Goal: Task Accomplishment & Management: Use online tool/utility

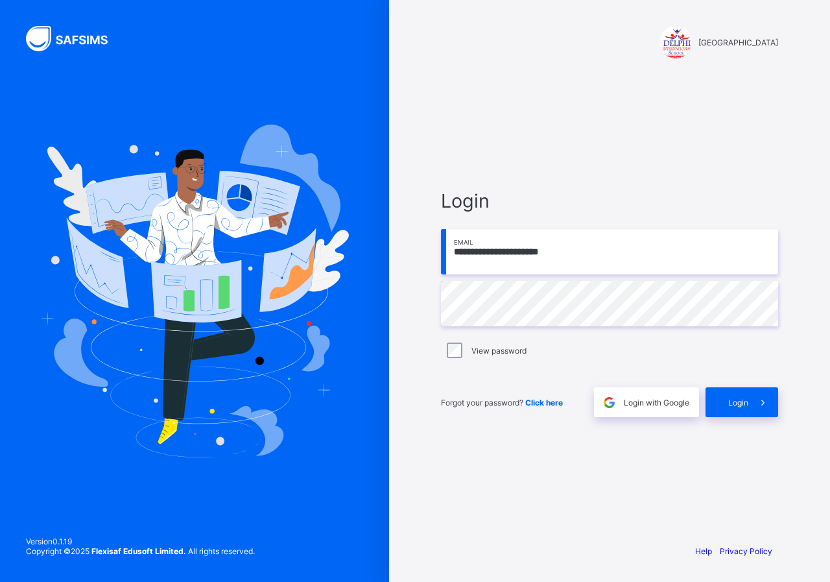
click at [529, 469] on div "**********" at bounding box center [609, 303] width 363 height 460
click at [736, 405] on span "Login" at bounding box center [738, 402] width 20 height 10
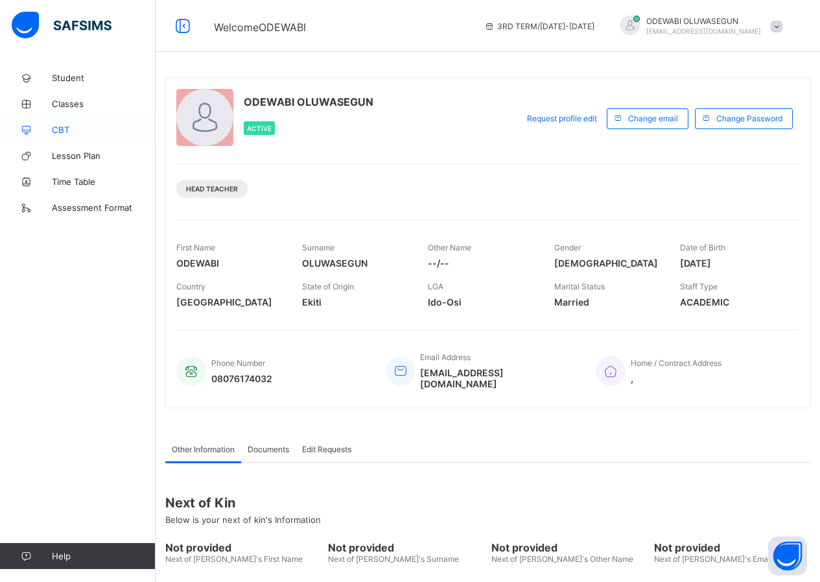
click at [59, 128] on span "CBT" at bounding box center [104, 130] width 104 height 10
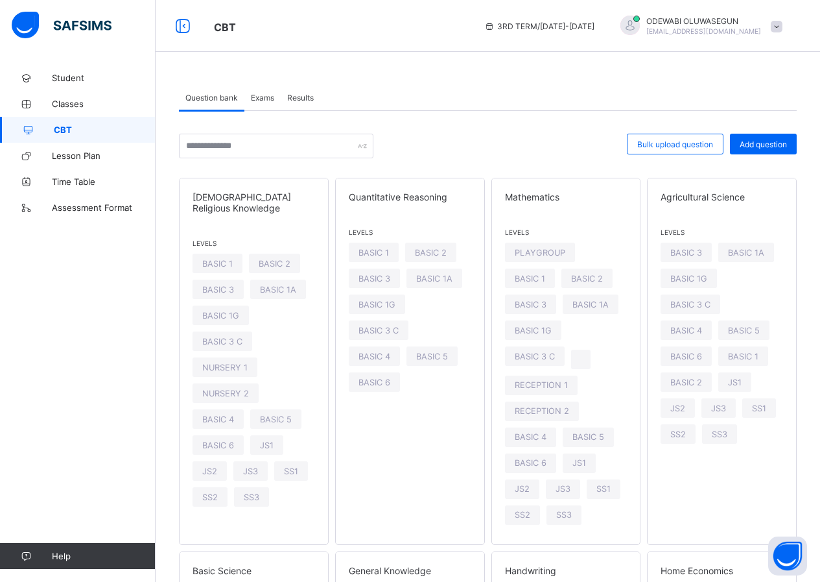
click at [260, 98] on span "Exams" at bounding box center [262, 98] width 23 height 10
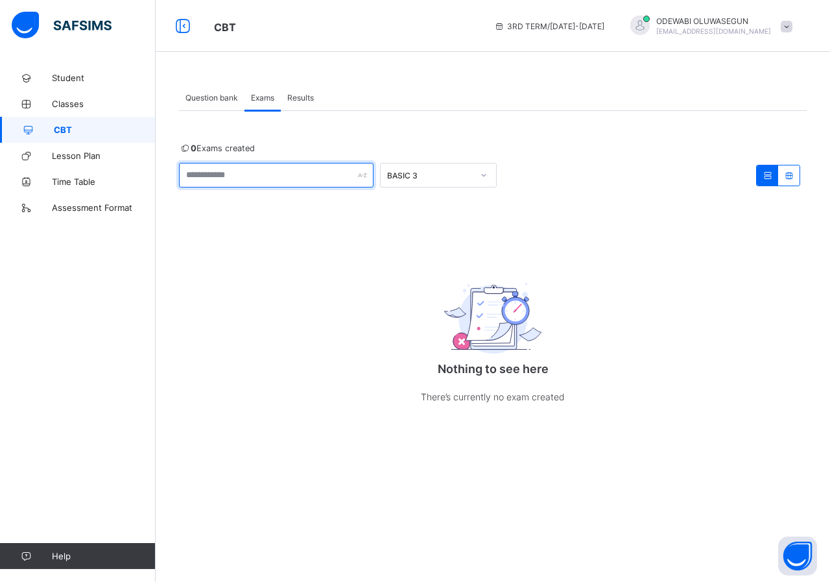
click at [239, 182] on input "text" at bounding box center [276, 175] width 195 height 25
click at [222, 101] on span "Question bank" at bounding box center [211, 98] width 53 height 10
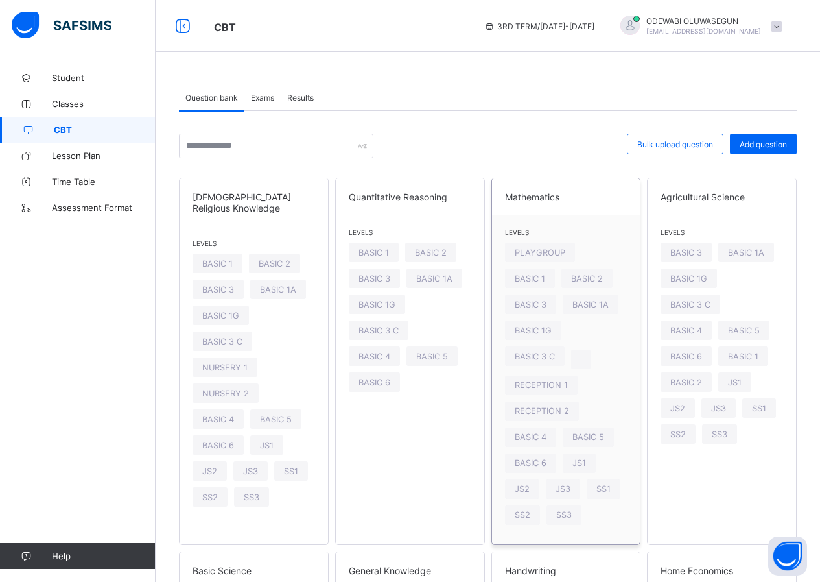
click at [550, 206] on span at bounding box center [566, 205] width 123 height 6
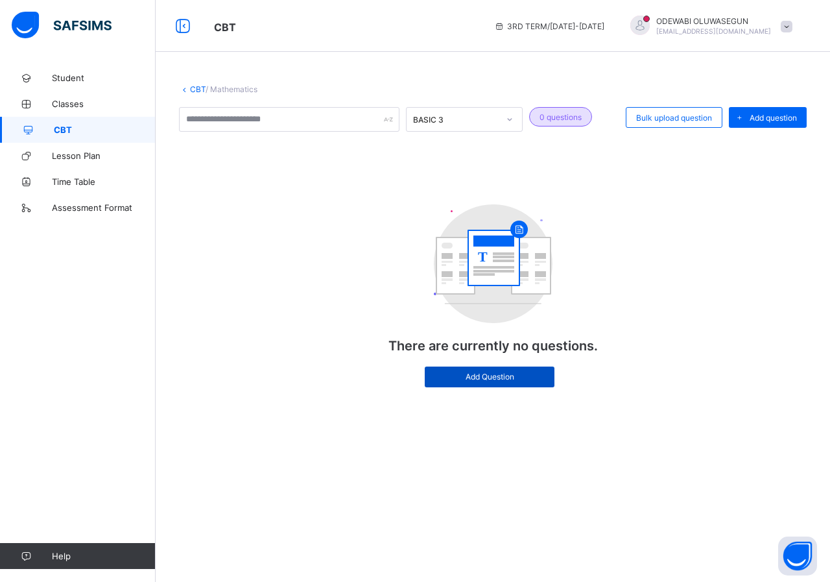
click at [495, 378] on span "Add Question" at bounding box center [489, 377] width 110 height 10
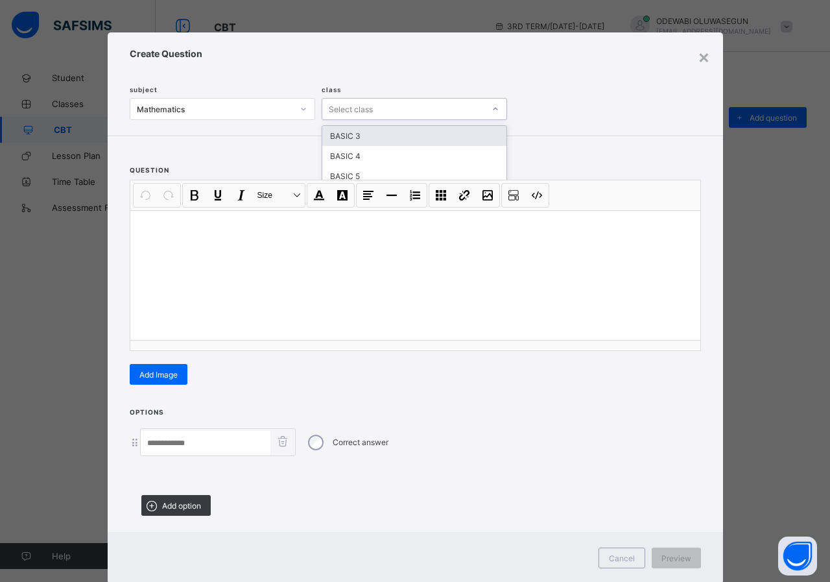
click at [393, 104] on div "Select class" at bounding box center [403, 109] width 162 height 18
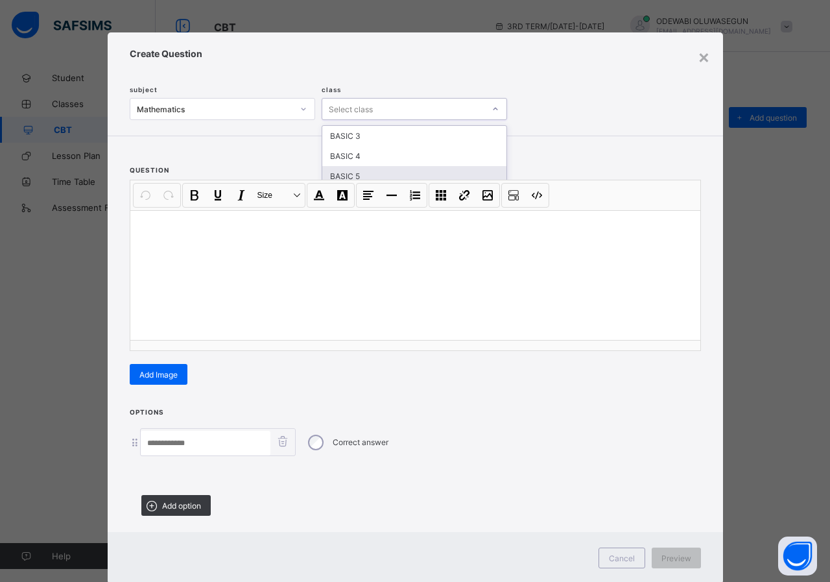
click at [355, 175] on div "BASIC 5" at bounding box center [414, 176] width 184 height 20
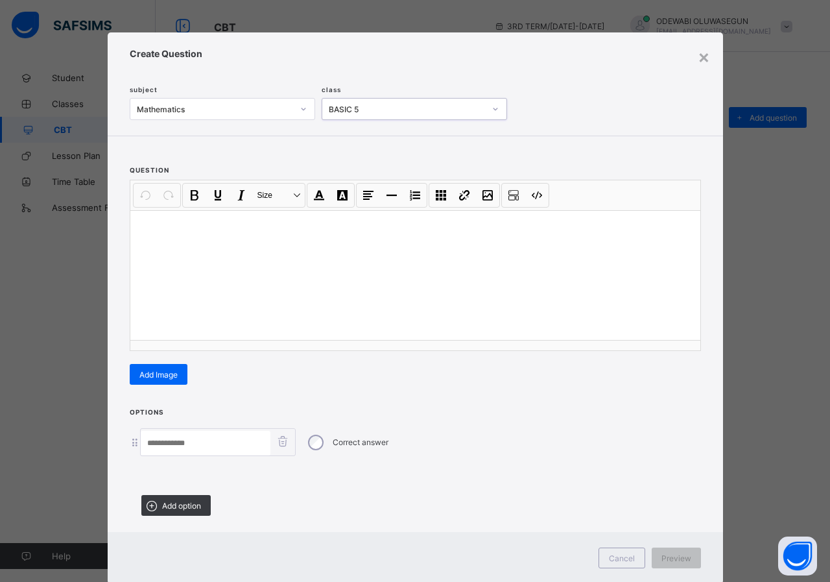
click at [259, 241] on div at bounding box center [415, 275] width 570 height 130
click at [207, 434] on input at bounding box center [206, 443] width 130 height 25
click at [157, 236] on div at bounding box center [415, 275] width 570 height 130
click at [137, 344] on div "**********" at bounding box center [415, 265] width 570 height 170
click at [170, 440] on input at bounding box center [206, 443] width 130 height 25
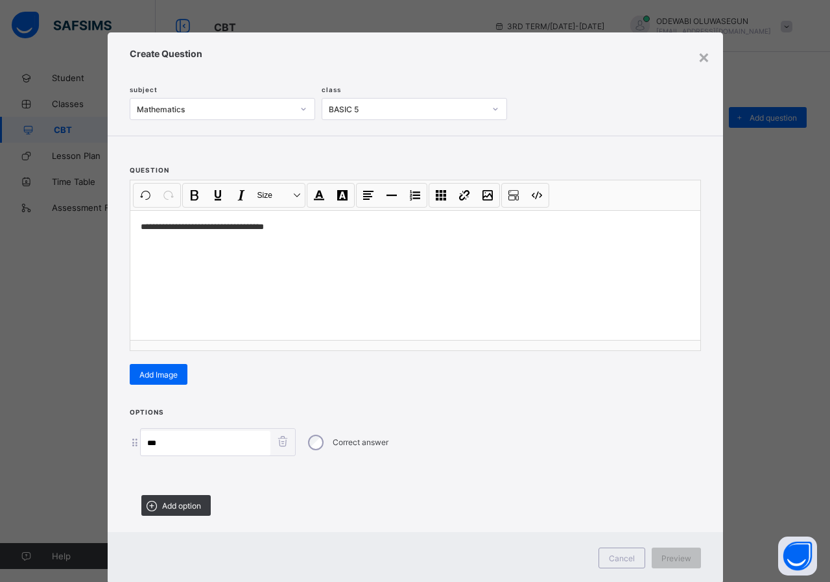
click at [371, 444] on label "Correct answer" at bounding box center [361, 442] width 56 height 10
click at [201, 447] on input "**" at bounding box center [206, 443] width 130 height 25
type input "******"
click at [196, 507] on span "Add option" at bounding box center [181, 506] width 39 height 10
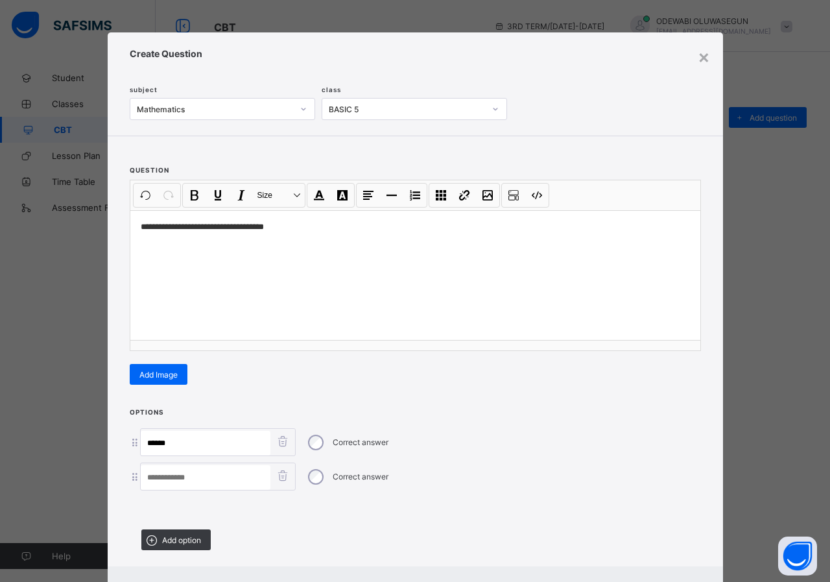
click at [283, 441] on icon at bounding box center [283, 440] width 16 height 13
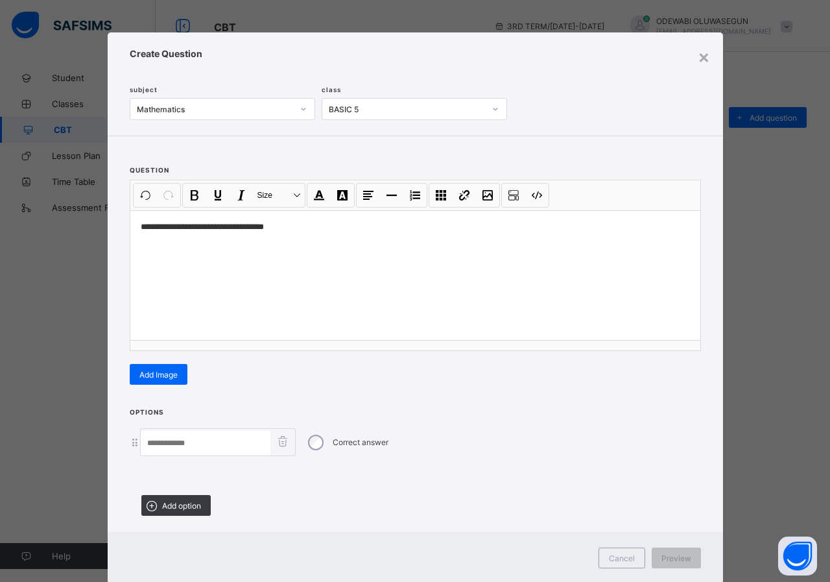
click at [200, 444] on input at bounding box center [206, 443] width 130 height 25
type input "****"
click at [172, 501] on span "Add option" at bounding box center [181, 506] width 39 height 10
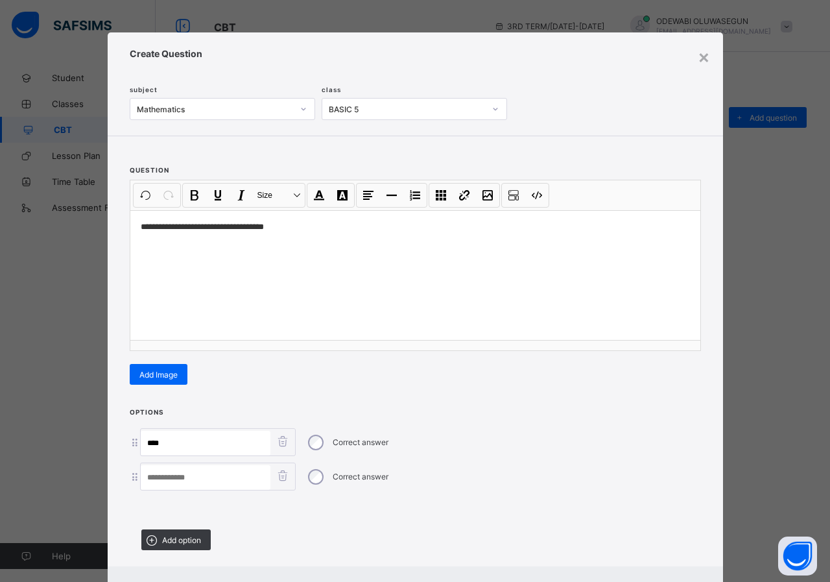
click at [174, 480] on input at bounding box center [206, 477] width 130 height 25
type input "****"
click at [173, 541] on span "Add option" at bounding box center [181, 540] width 39 height 10
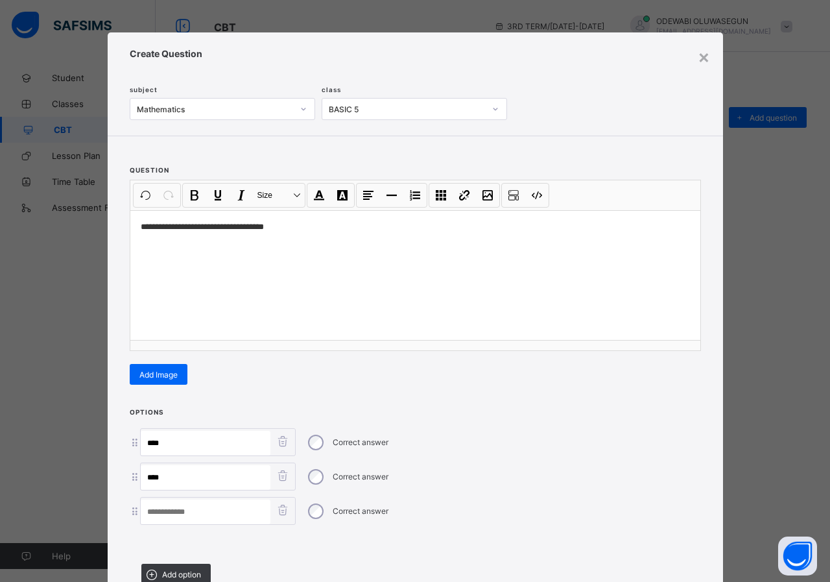
click at [208, 515] on input at bounding box center [206, 511] width 130 height 25
type input "******"
click at [169, 565] on div "Add option" at bounding box center [175, 573] width 69 height 21
click at [180, 545] on input at bounding box center [206, 546] width 130 height 25
type input "******"
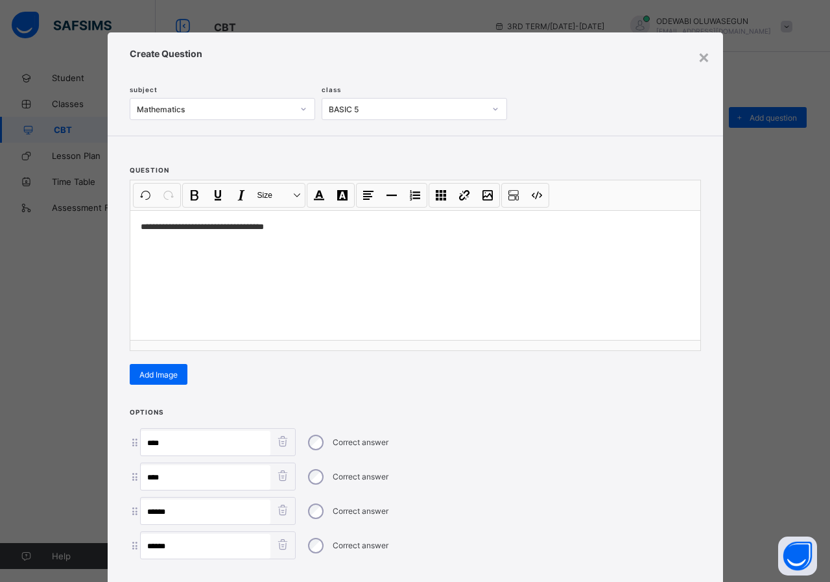
scroll to position [135, 0]
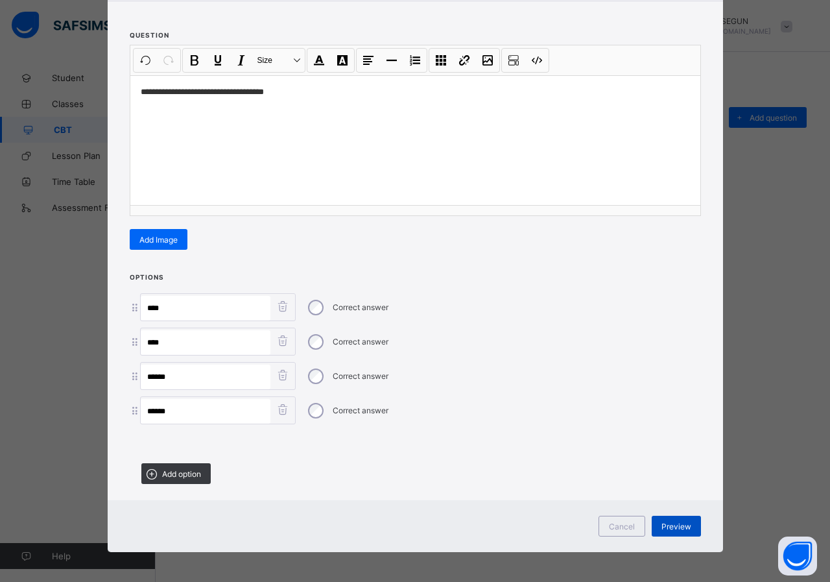
click at [688, 526] on div "Preview" at bounding box center [676, 526] width 49 height 21
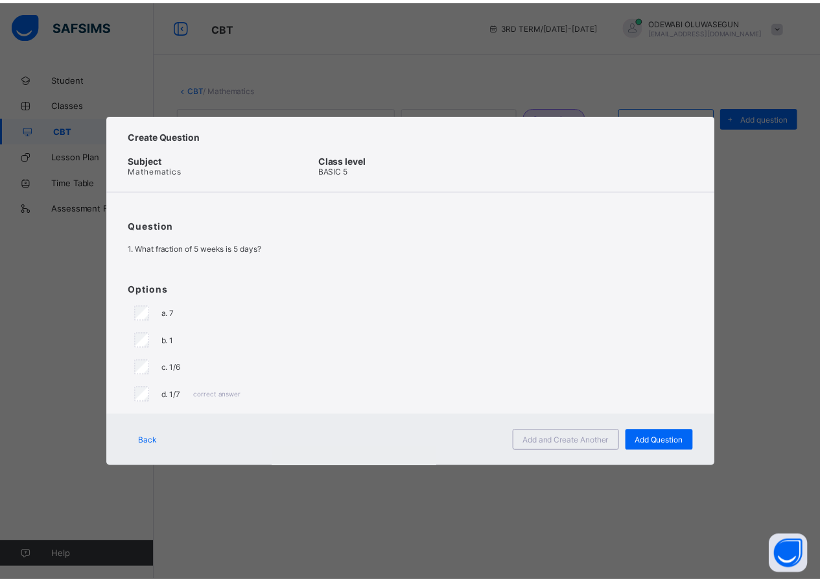
scroll to position [0, 0]
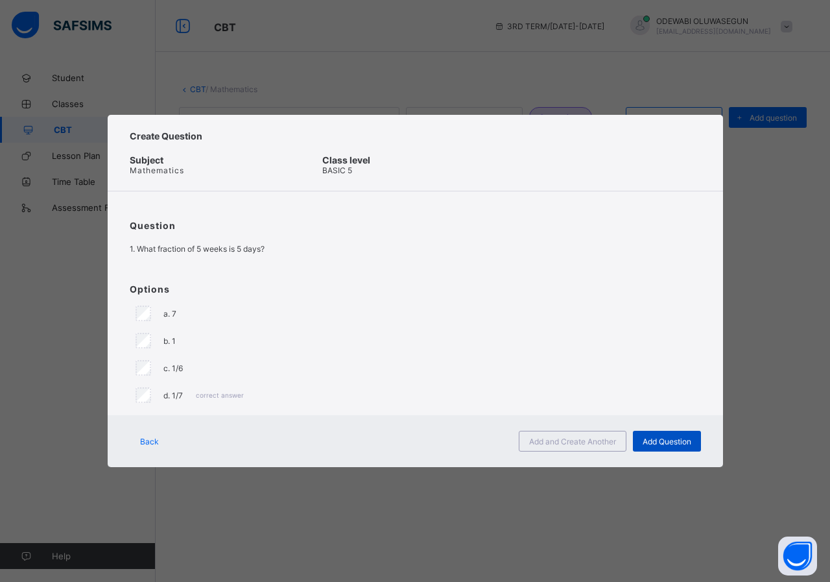
drag, startPoint x: 658, startPoint y: 436, endPoint x: 650, endPoint y: 437, distance: 7.2
click at [656, 436] on span "Add Question" at bounding box center [667, 441] width 49 height 10
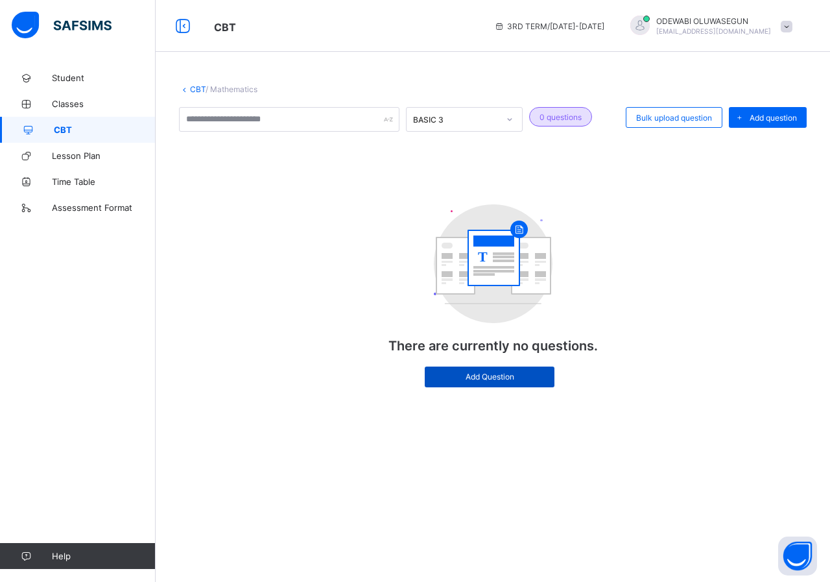
click at [495, 377] on span "Add Question" at bounding box center [489, 377] width 110 height 10
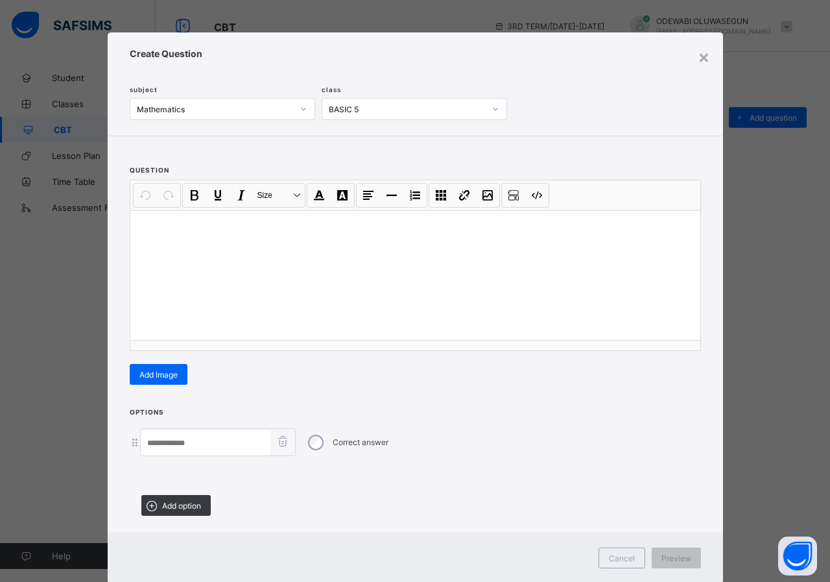
click at [610, 556] on span "Cancel" at bounding box center [622, 558] width 26 height 10
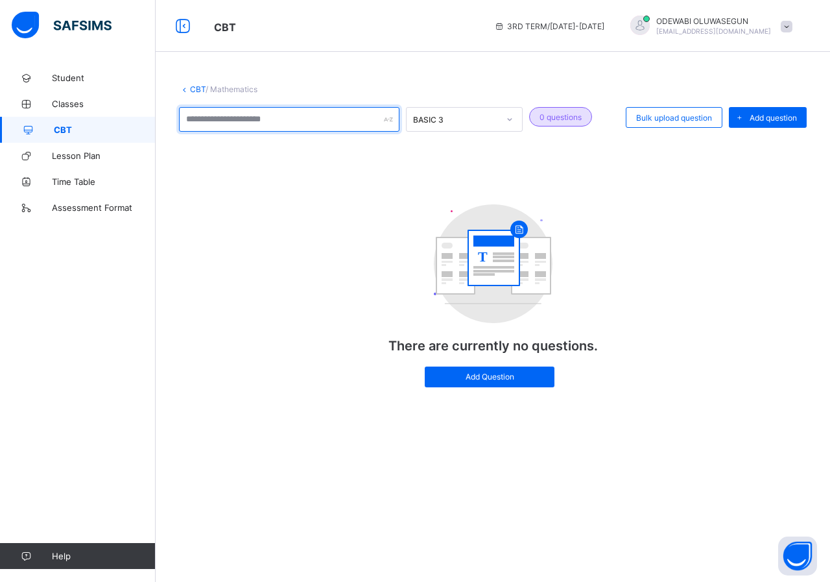
click at [267, 123] on input "text" at bounding box center [289, 119] width 220 height 25
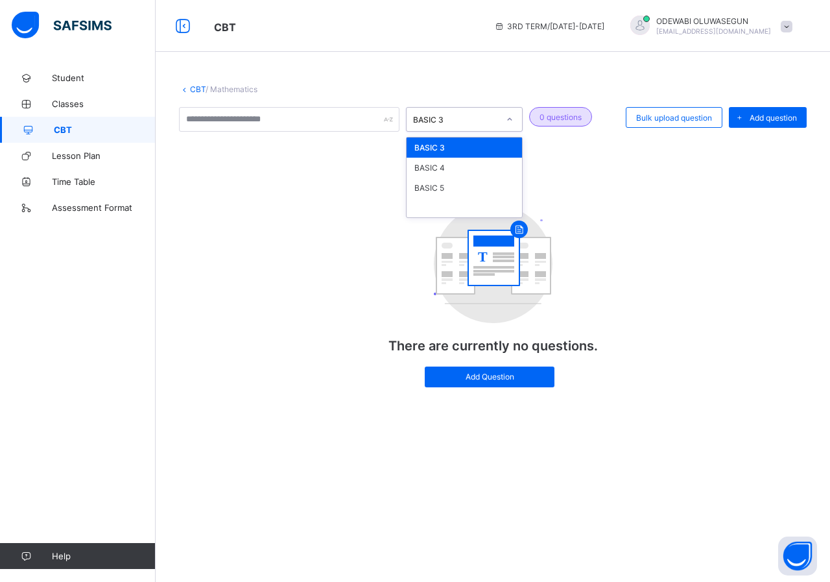
click at [503, 118] on div at bounding box center [510, 119] width 22 height 21
click at [487, 195] on div "BASIC 5" at bounding box center [464, 188] width 115 height 20
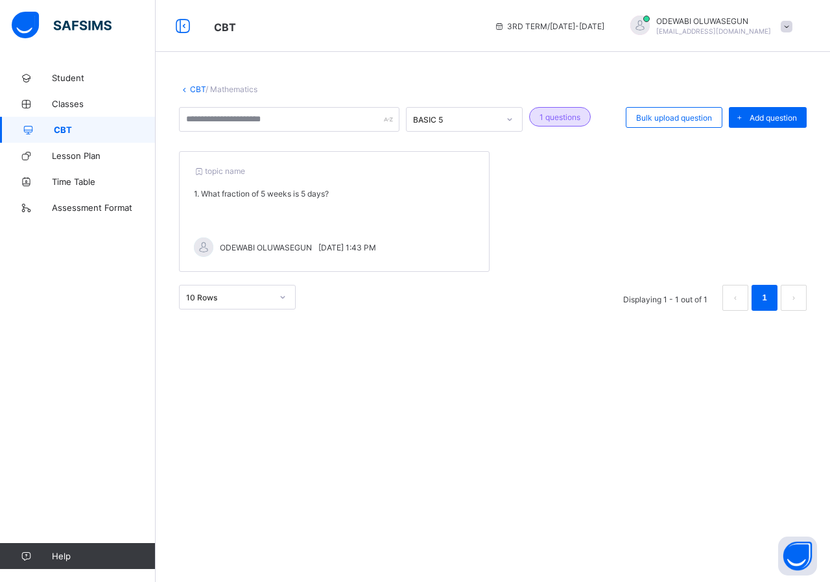
click at [254, 238] on div "ODEWABI OLUWASEGUN [DATE] 1:43 PM" at bounding box center [334, 246] width 281 height 19
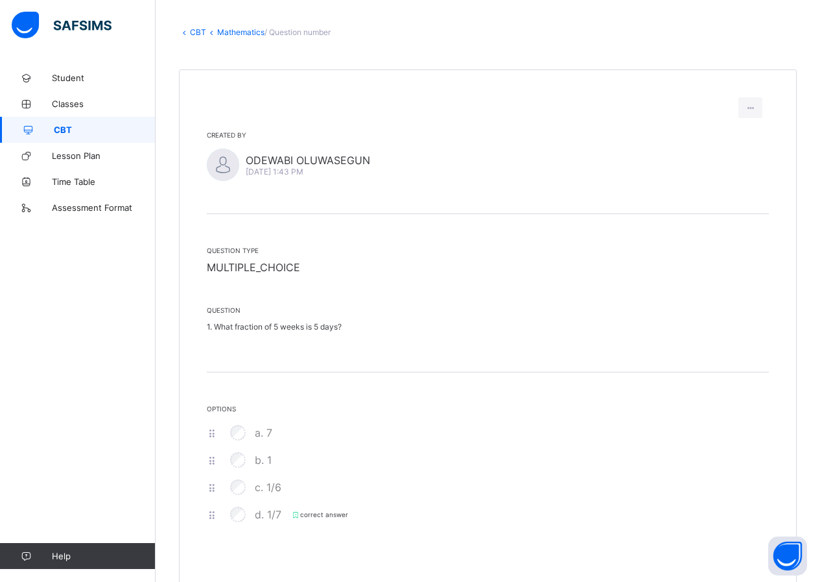
scroll to position [89, 0]
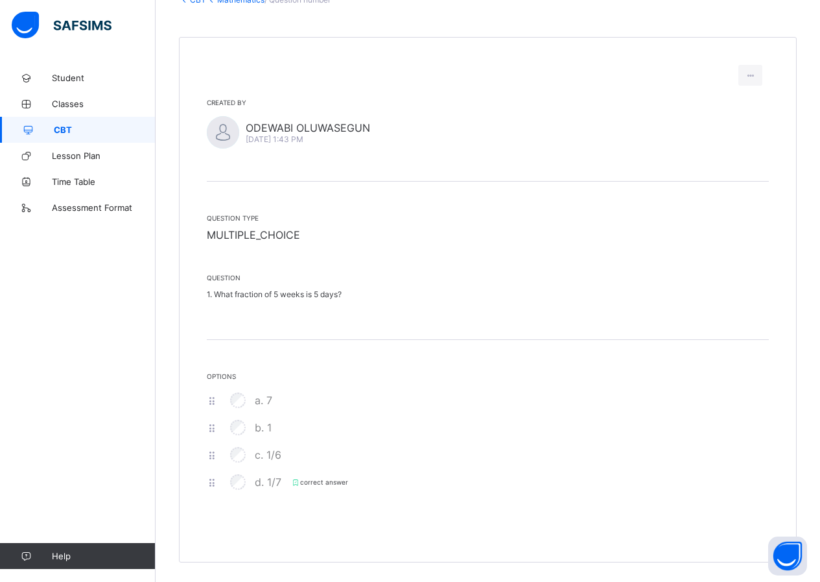
click at [296, 483] on icon at bounding box center [295, 482] width 9 height 8
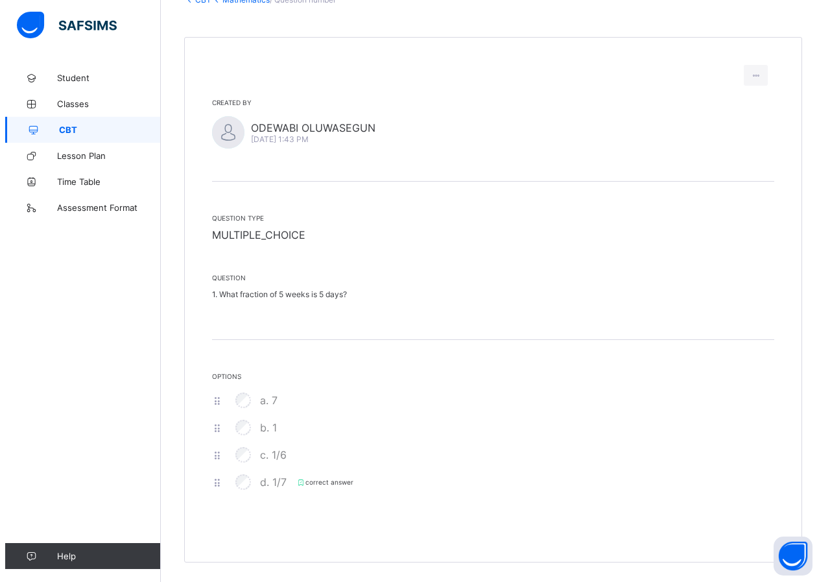
scroll to position [0, 0]
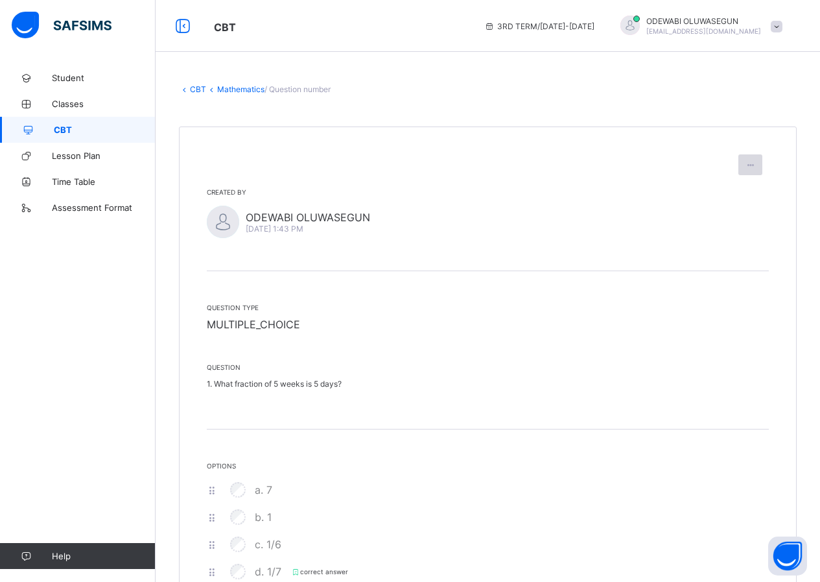
click at [756, 164] on icon at bounding box center [750, 165] width 11 height 10
click at [738, 191] on span "Edit question" at bounding box center [717, 194] width 60 height 10
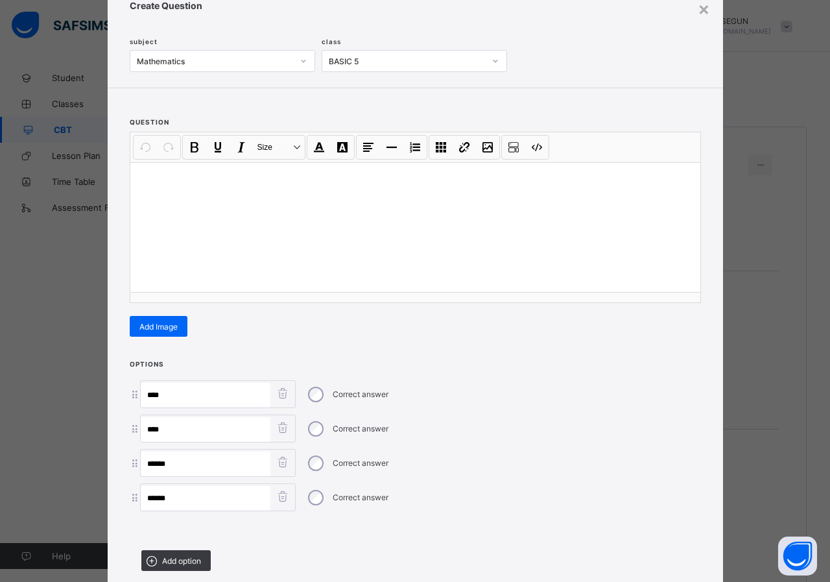
scroll to position [135, 0]
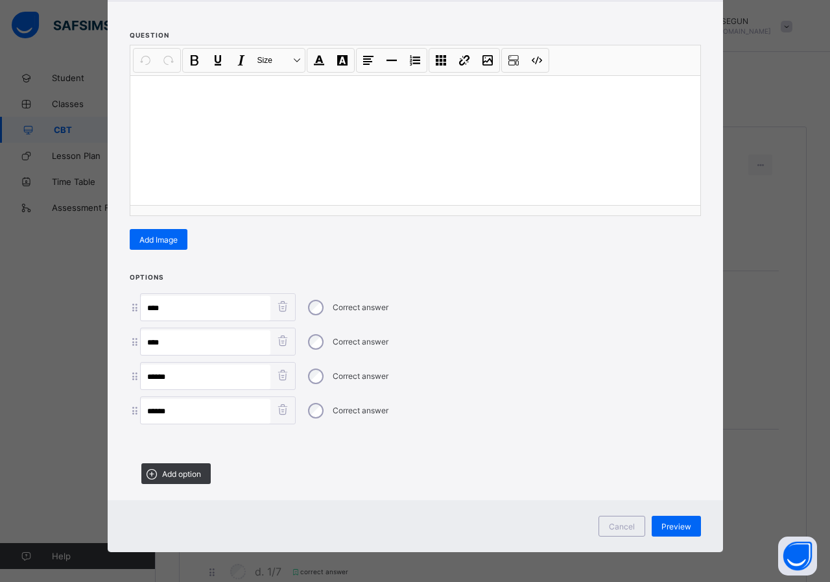
click at [679, 524] on span "Preview" at bounding box center [676, 526] width 30 height 10
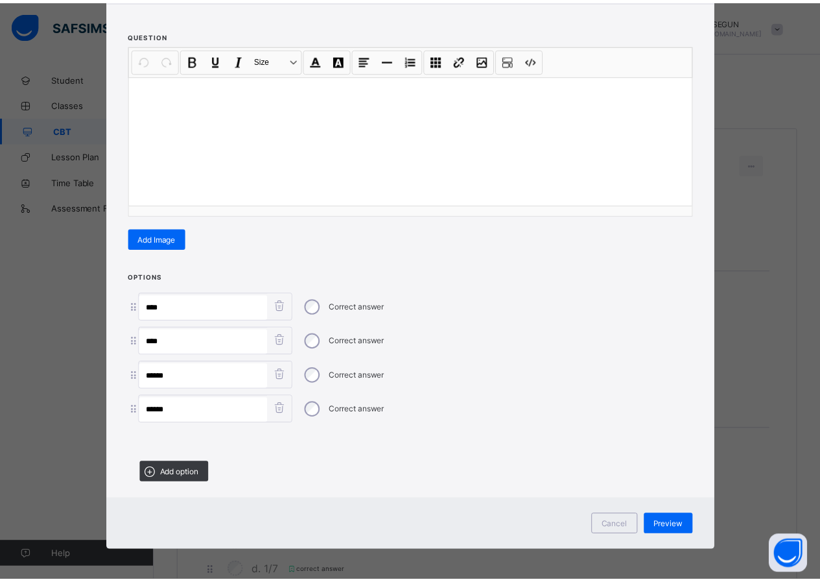
scroll to position [0, 0]
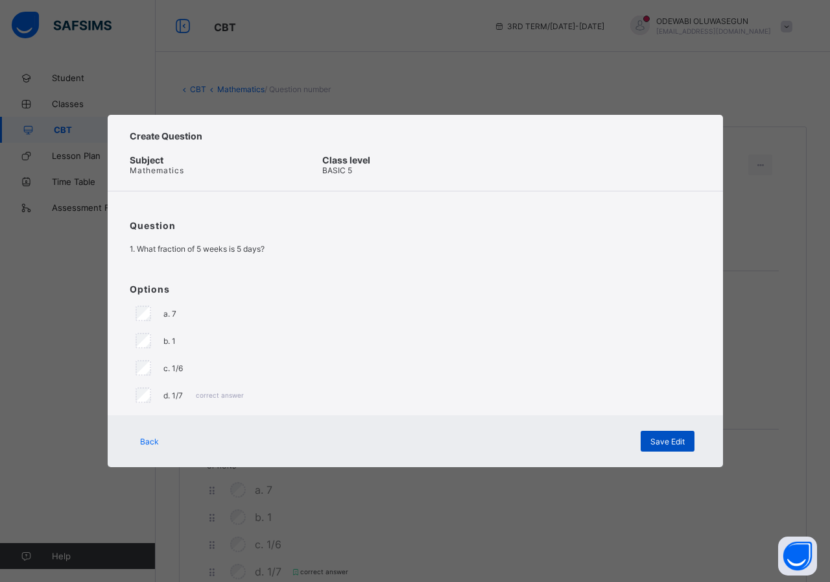
click at [661, 441] on span "Save Edit" at bounding box center [667, 441] width 34 height 10
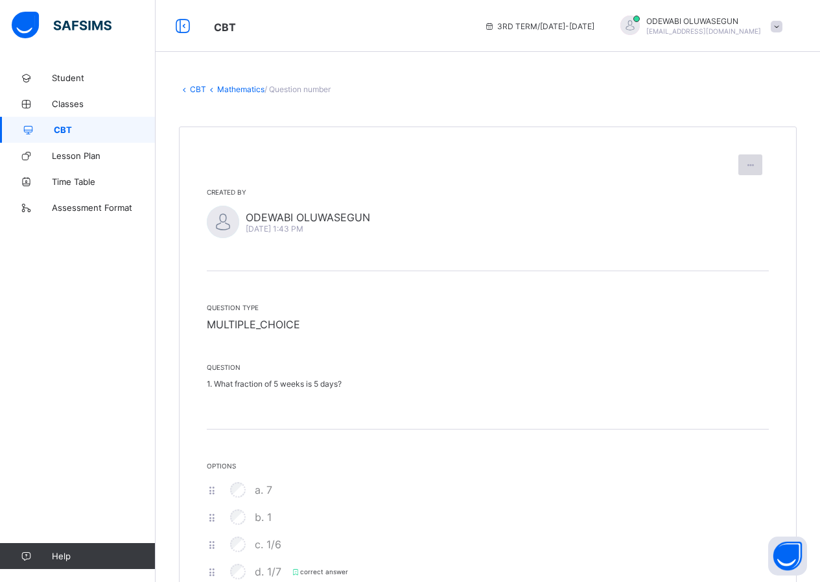
click at [763, 165] on div at bounding box center [751, 164] width 24 height 21
click at [497, 184] on div "Created by [PERSON_NAME][DATE] 1:43 PM Question type MULTIPLE_CHOICE Question 1…" at bounding box center [488, 388] width 618 height 525
click at [244, 92] on link "Mathematics" at bounding box center [240, 89] width 47 height 10
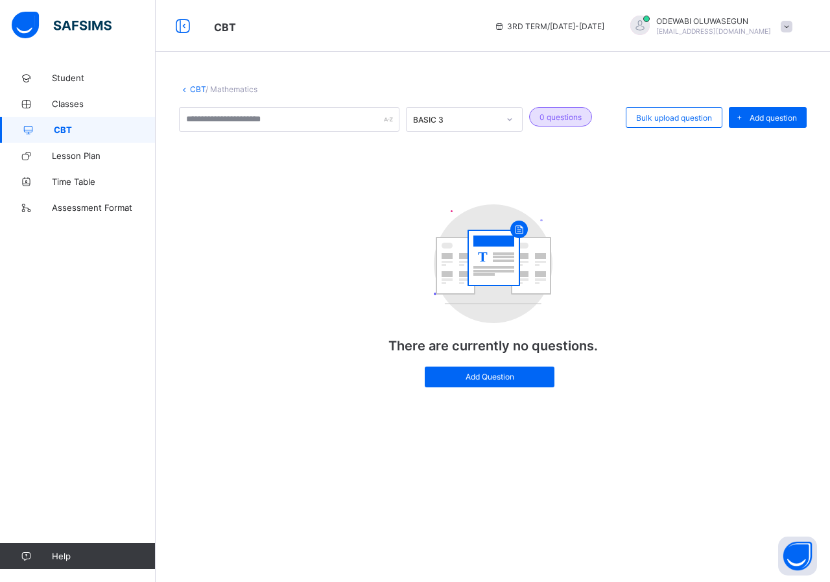
click at [482, 119] on div "BASIC 3" at bounding box center [456, 120] width 86 height 10
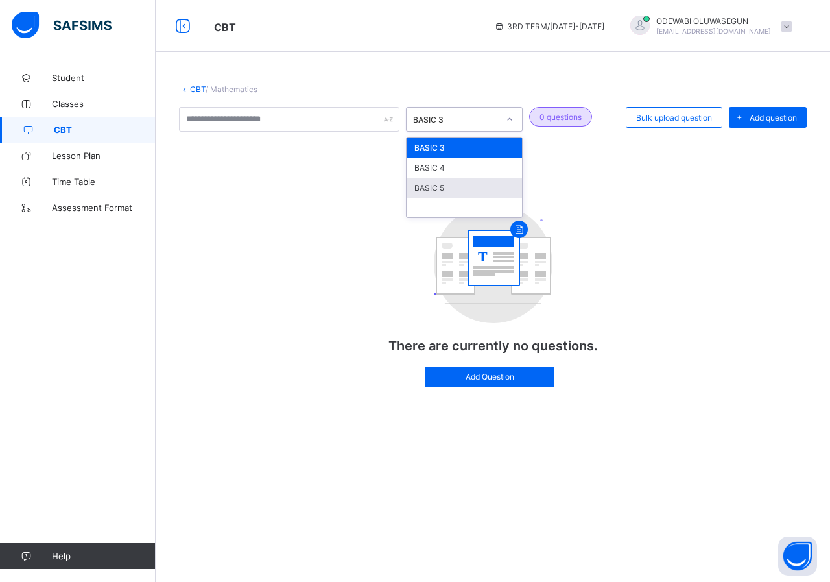
click at [423, 184] on div "BASIC 5" at bounding box center [464, 188] width 115 height 20
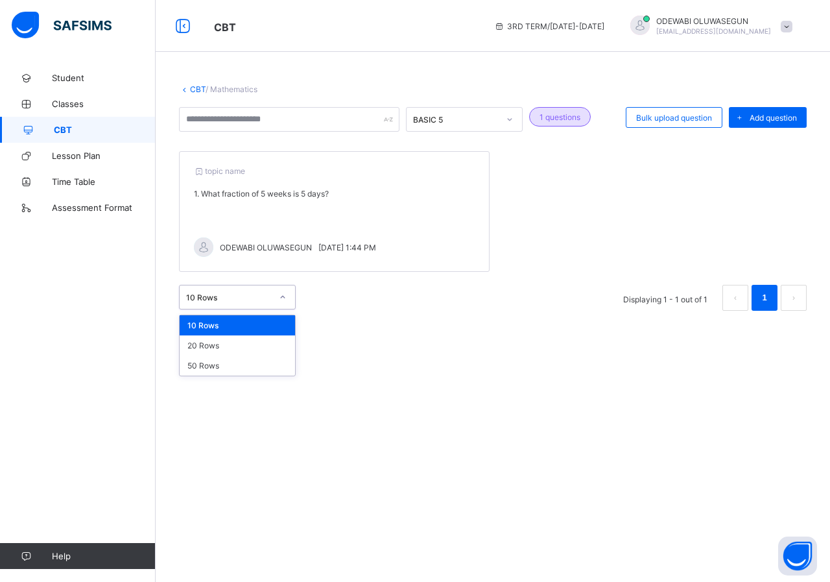
click at [280, 296] on icon at bounding box center [283, 297] width 8 height 13
click at [347, 245] on span "[DATE] 1:44 PM" at bounding box center [347, 248] width 58 height 10
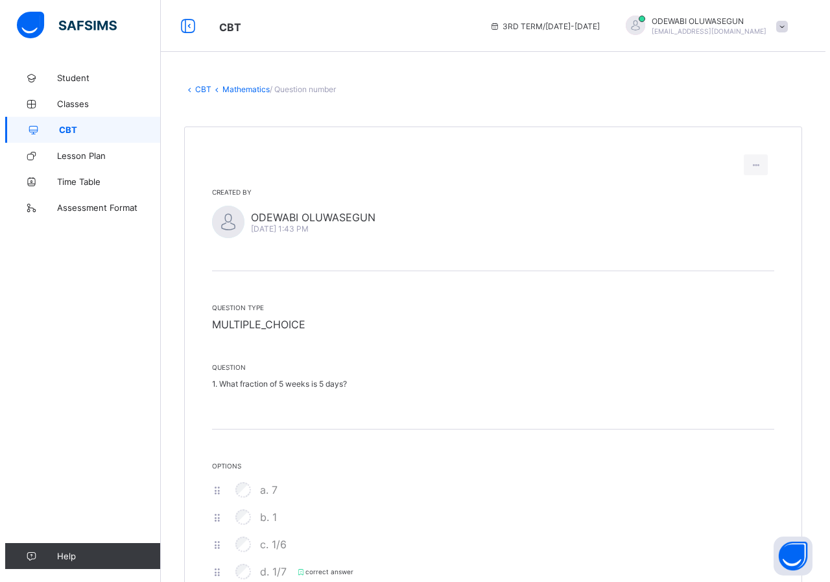
scroll to position [89, 0]
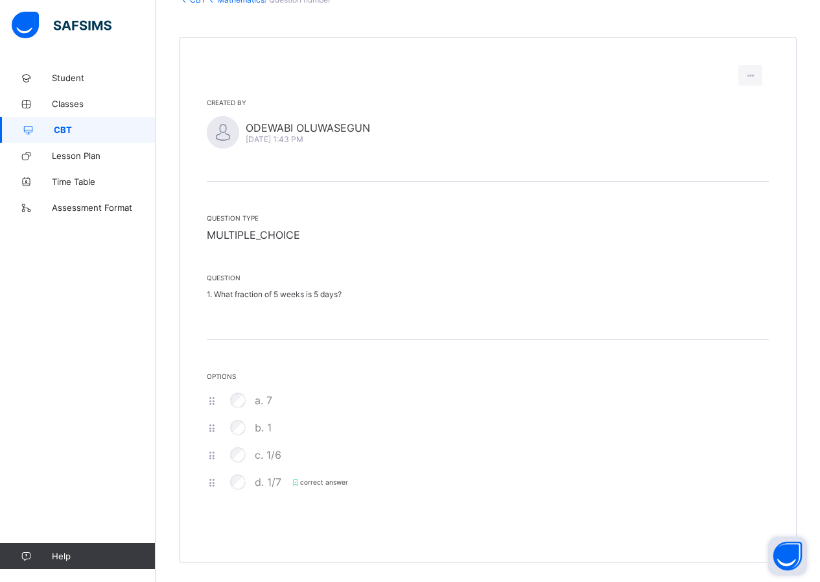
click at [783, 557] on button "Open asap" at bounding box center [787, 555] width 39 height 39
click at [756, 75] on icon at bounding box center [750, 76] width 11 height 10
click at [742, 103] on span "Edit question" at bounding box center [717, 104] width 60 height 10
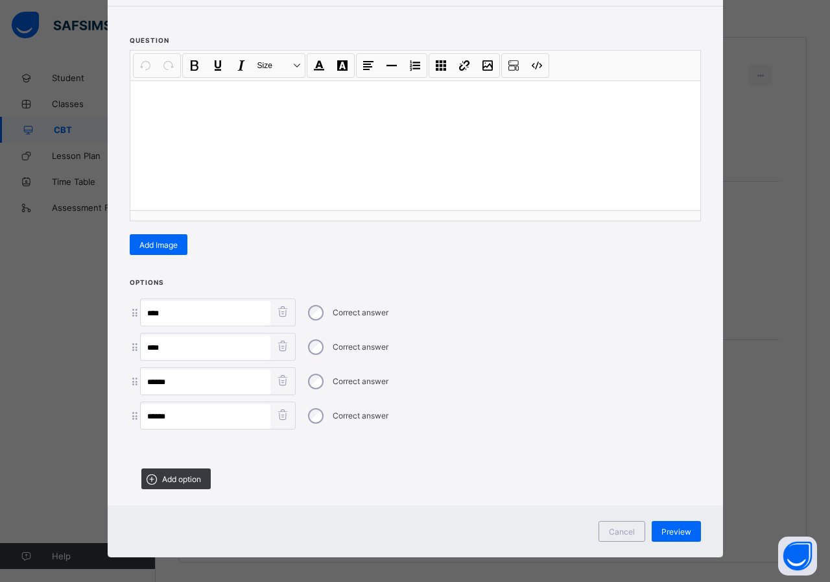
scroll to position [135, 0]
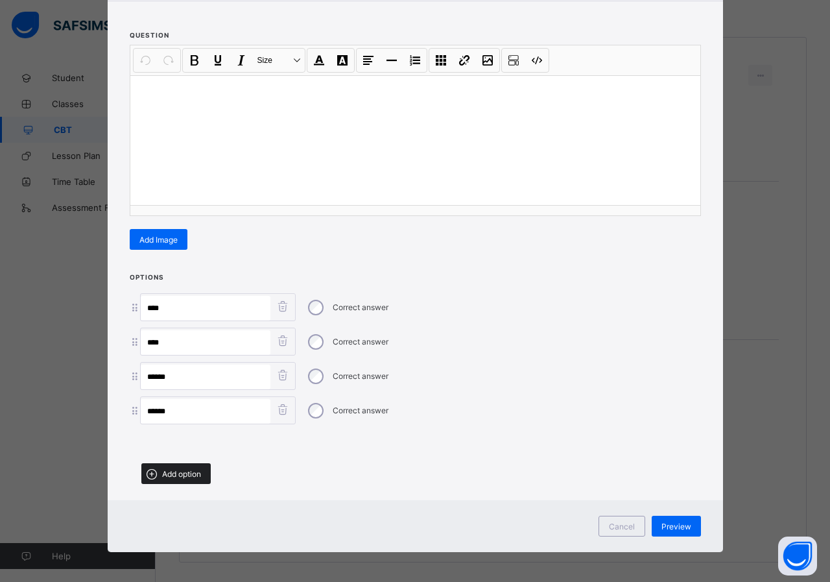
click at [179, 471] on span "Add option" at bounding box center [181, 474] width 39 height 10
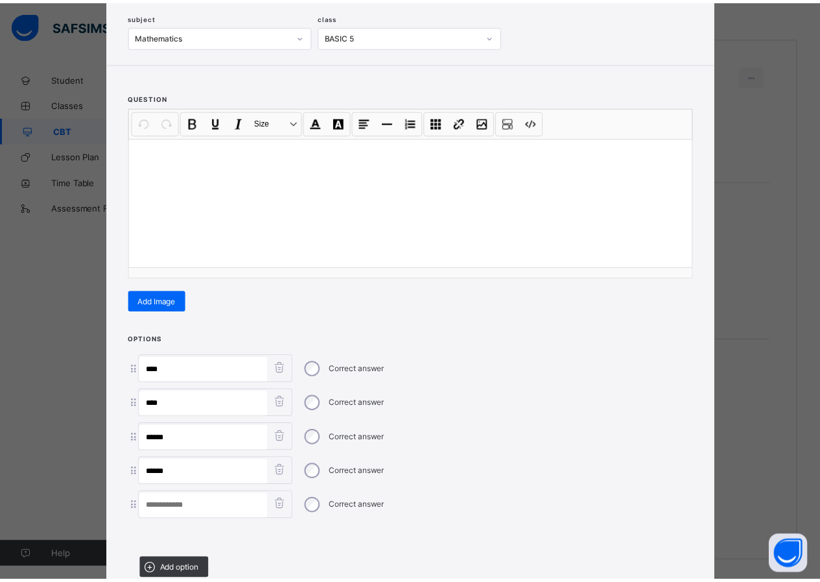
scroll to position [0, 0]
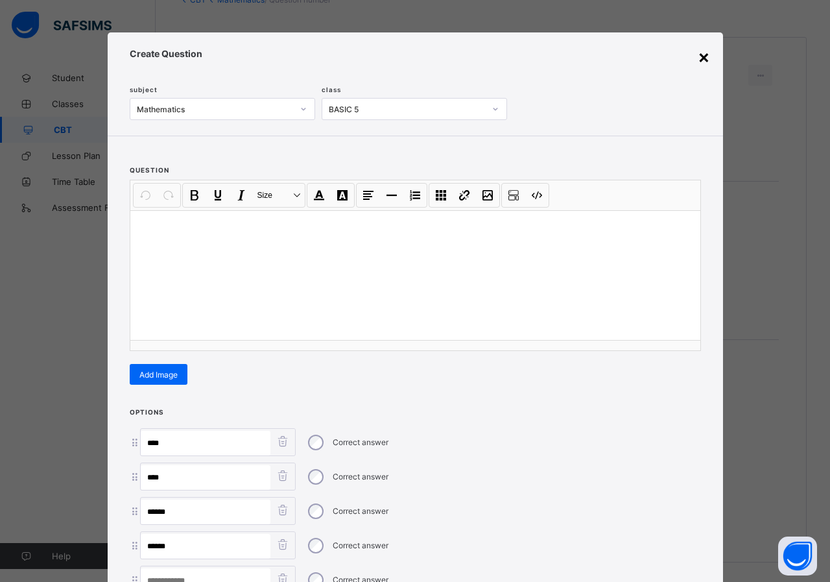
click at [704, 60] on div "×" at bounding box center [704, 56] width 12 height 22
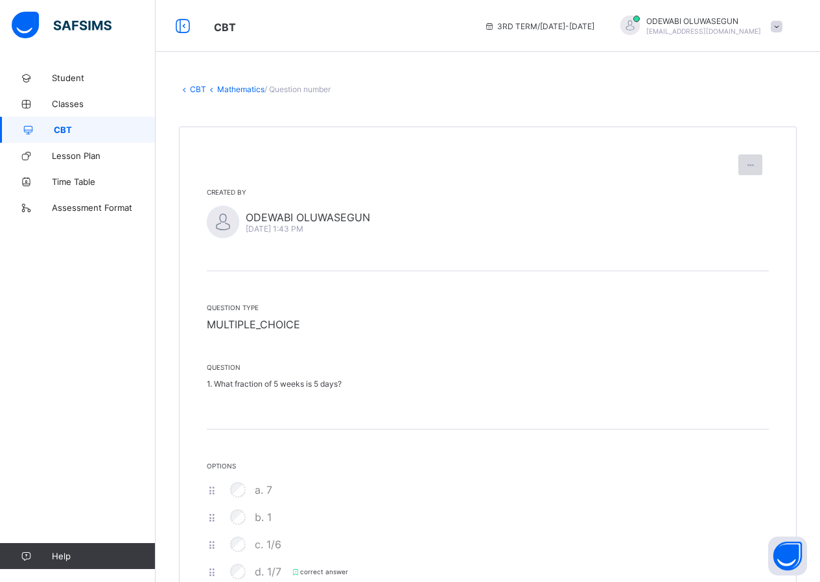
click at [756, 164] on icon at bounding box center [750, 165] width 11 height 10
click at [739, 212] on span "Delete question" at bounding box center [722, 215] width 70 height 10
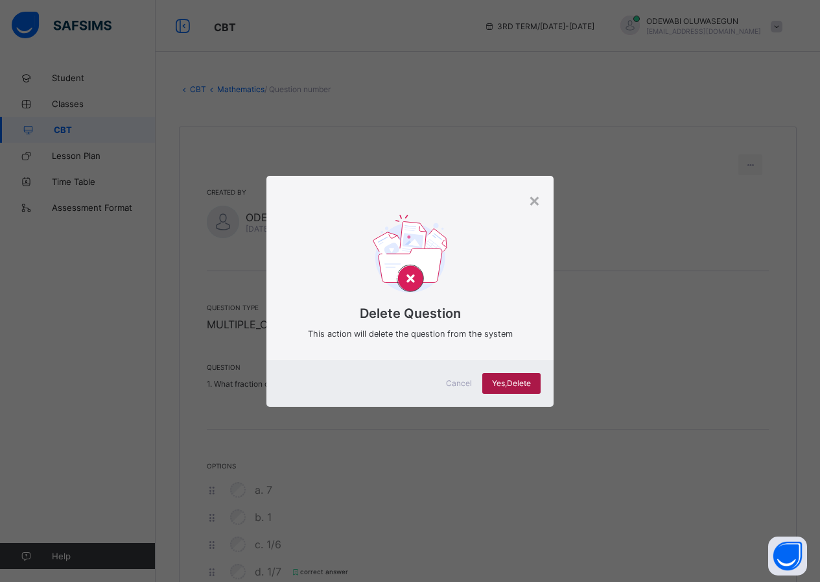
click at [535, 380] on div "Yes, Delete" at bounding box center [511, 383] width 58 height 21
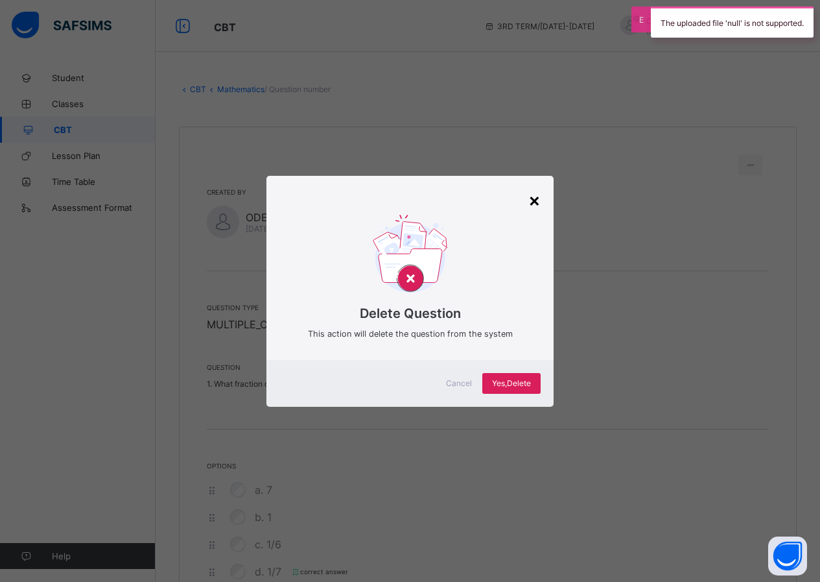
click at [537, 201] on div "×" at bounding box center [534, 200] width 12 height 22
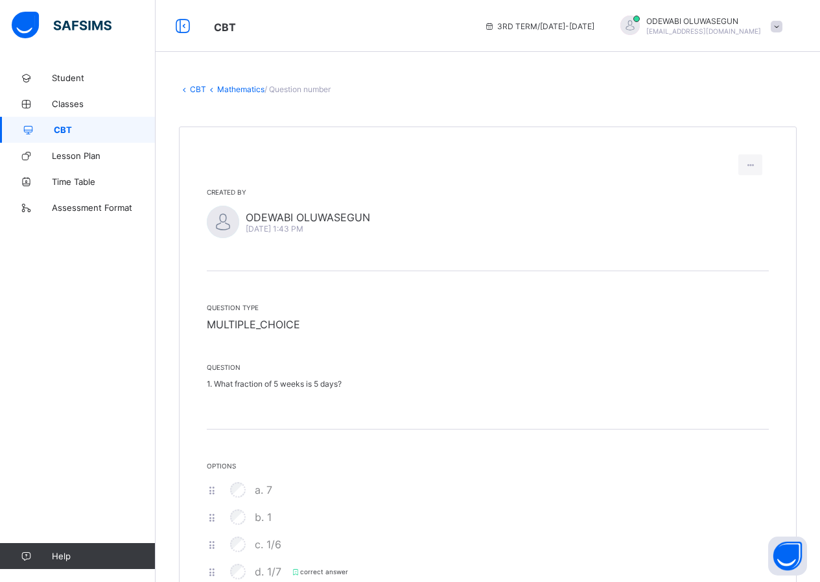
click at [196, 90] on link "CBT" at bounding box center [198, 89] width 16 height 10
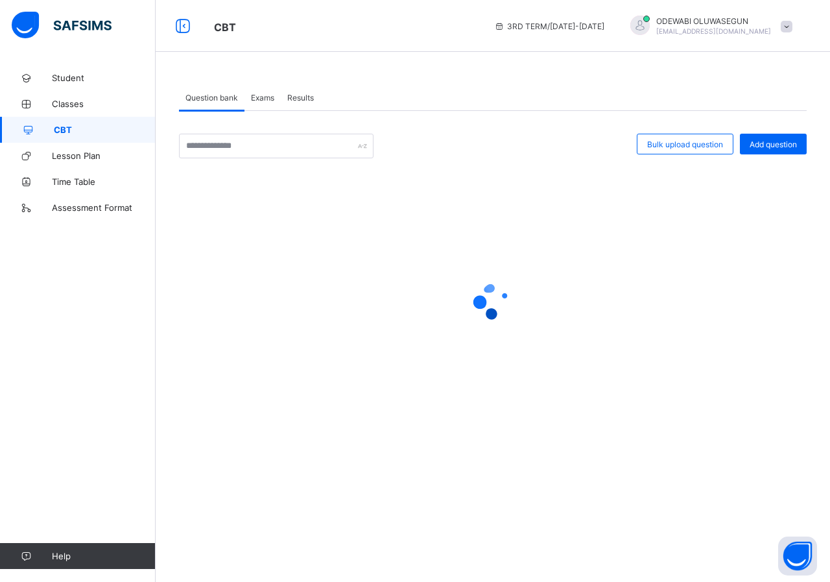
click at [273, 101] on span "Exams" at bounding box center [262, 98] width 23 height 10
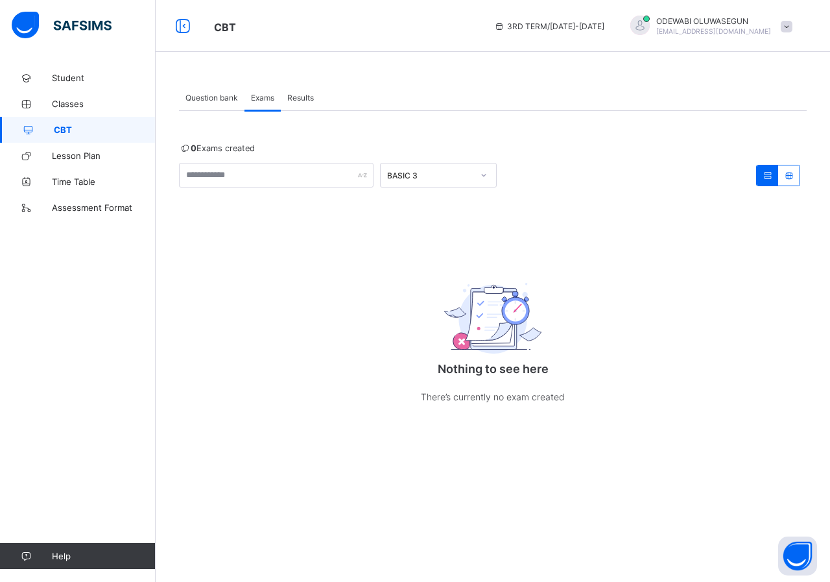
click at [227, 108] on div "Question bank" at bounding box center [211, 97] width 65 height 26
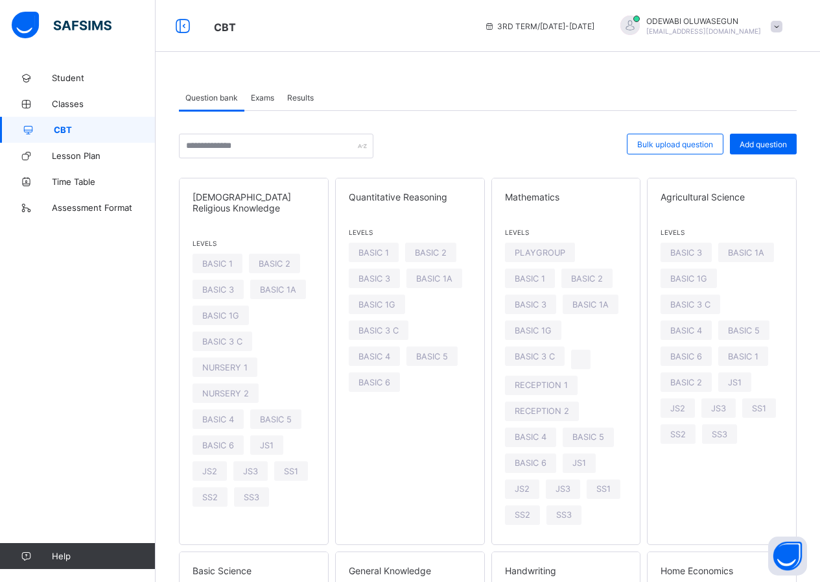
click at [266, 103] on div "Exams" at bounding box center [262, 97] width 36 height 26
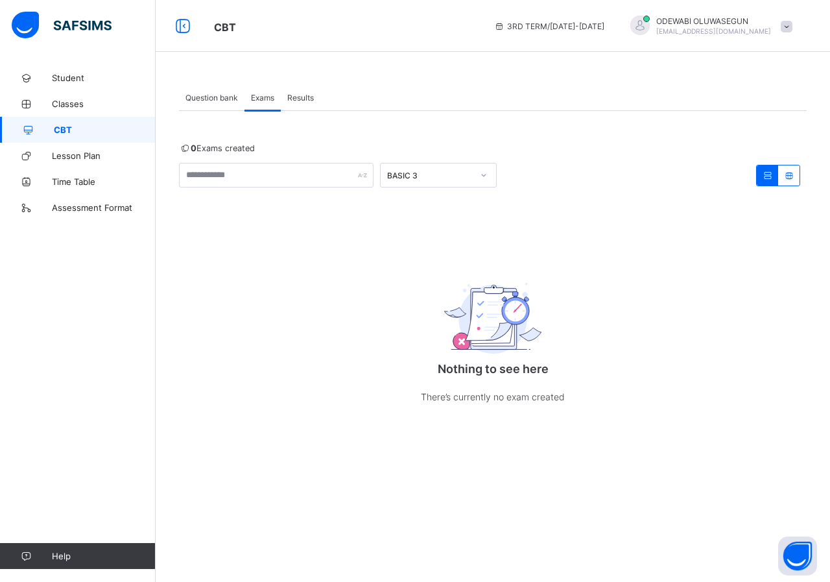
click at [450, 180] on div "BASIC 3" at bounding box center [430, 176] width 86 height 10
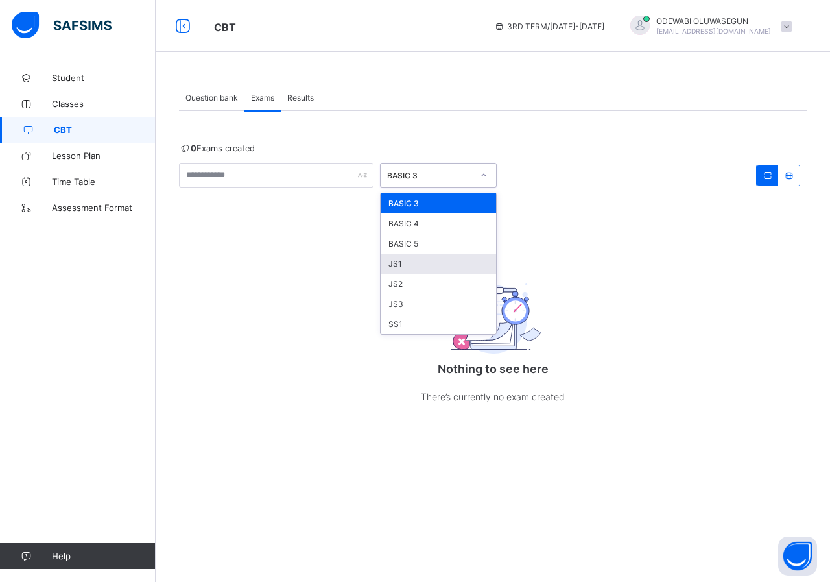
click at [399, 263] on div "JS1" at bounding box center [438, 264] width 115 height 20
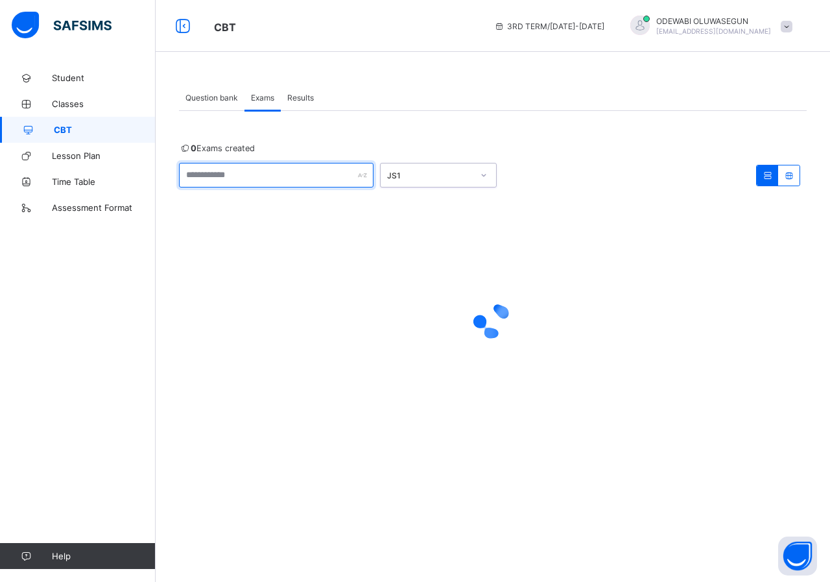
click at [252, 171] on input "text" at bounding box center [276, 175] width 195 height 25
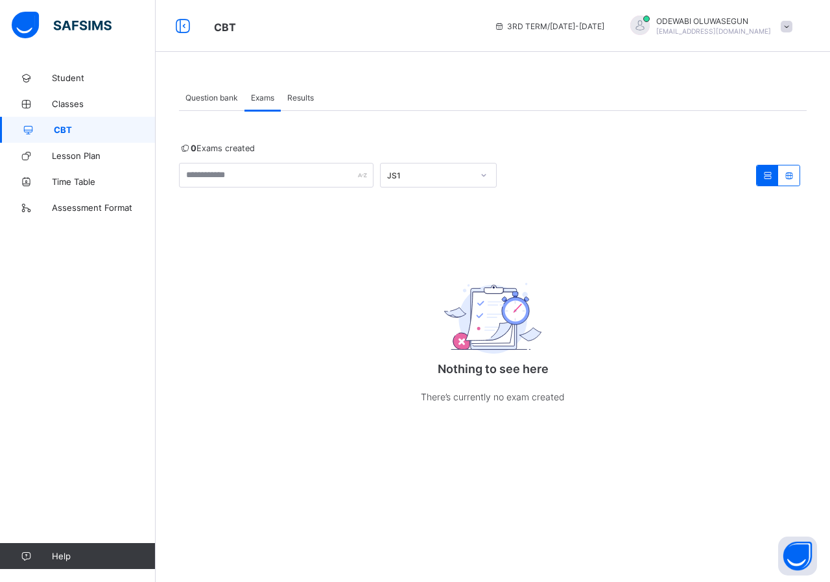
click at [307, 95] on span "Results" at bounding box center [300, 98] width 27 height 10
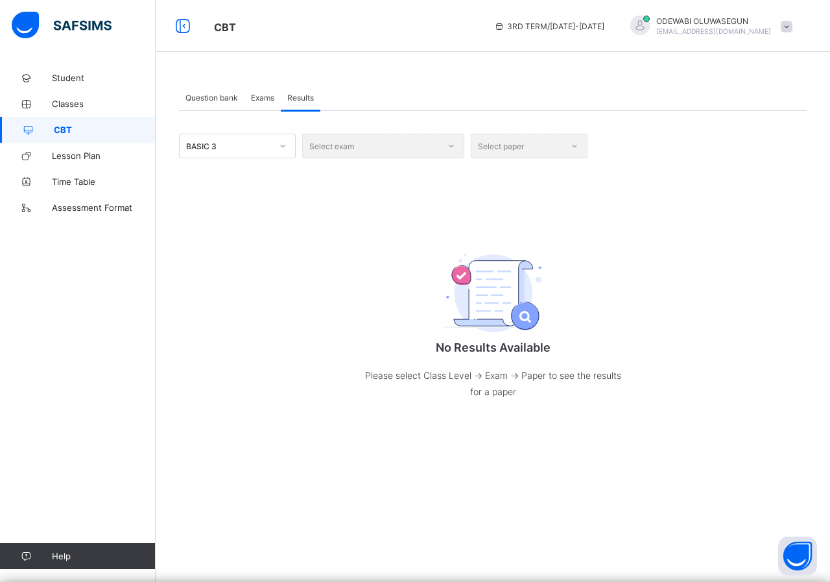
click at [240, 108] on div "Question bank" at bounding box center [211, 97] width 65 height 26
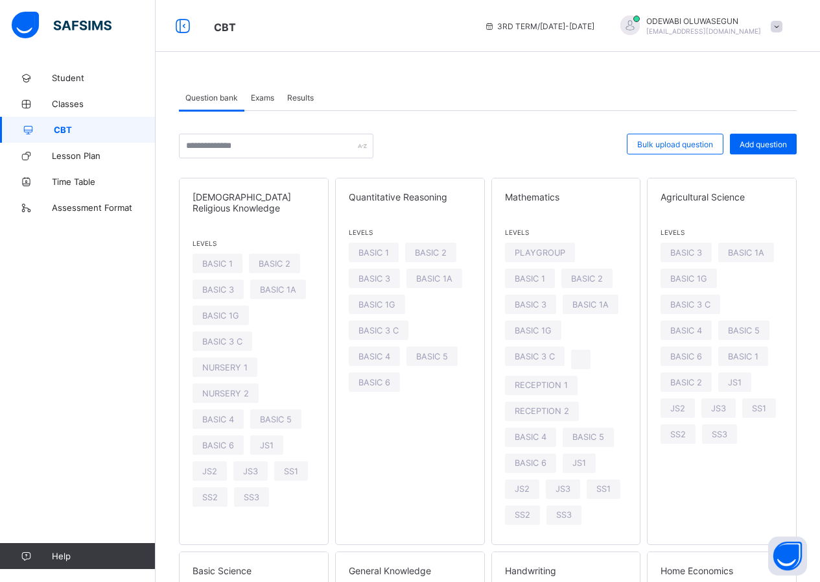
click at [670, 145] on span "Bulk upload question" at bounding box center [675, 144] width 76 height 10
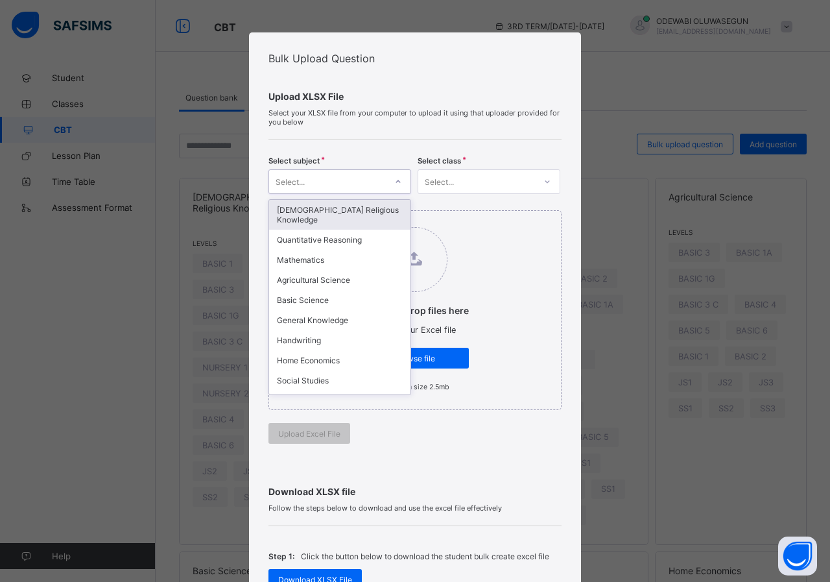
click at [390, 182] on div at bounding box center [398, 181] width 22 height 21
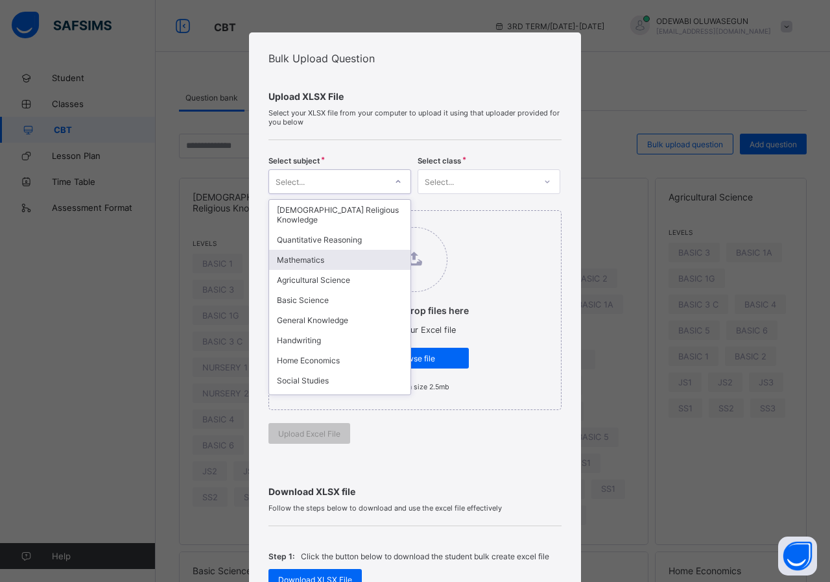
click at [311, 252] on div "Mathematics" at bounding box center [339, 260] width 141 height 20
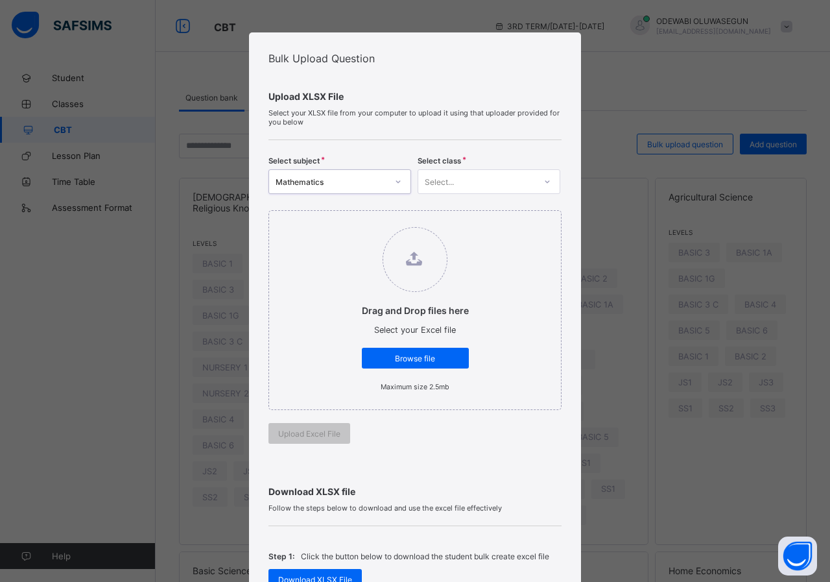
click at [460, 180] on div "Select..." at bounding box center [476, 181] width 117 height 18
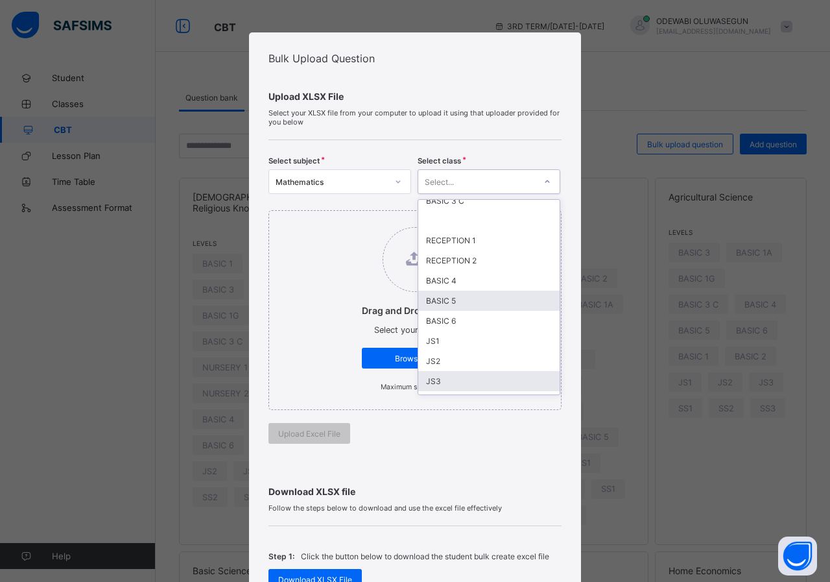
scroll to position [187, 0]
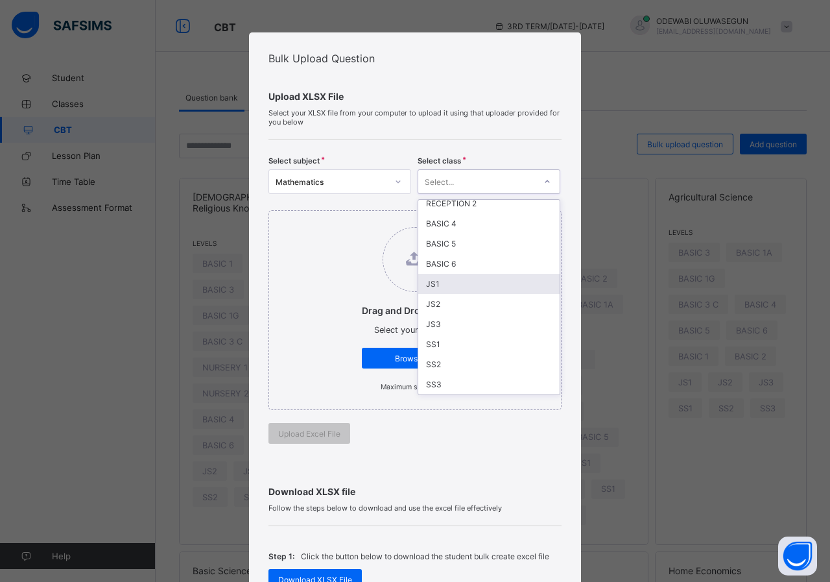
click at [431, 284] on div "JS1" at bounding box center [488, 284] width 141 height 20
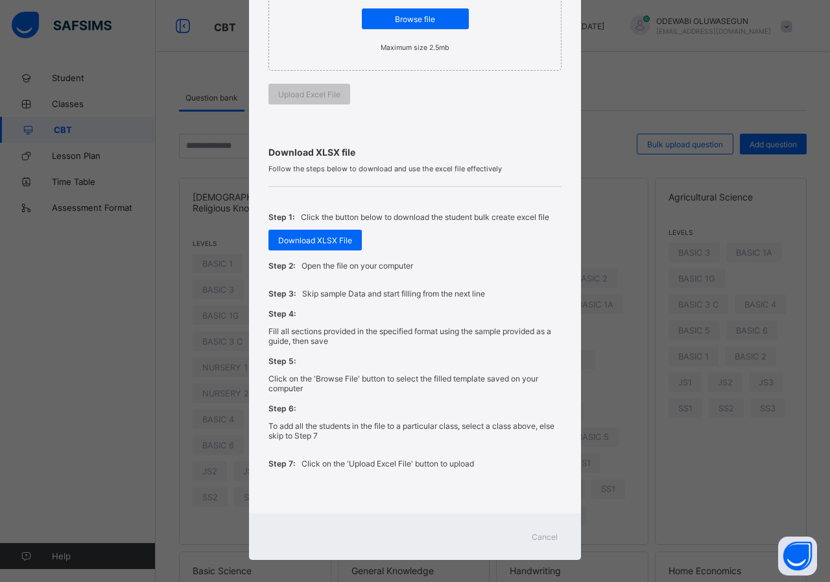
scroll to position [350, 0]
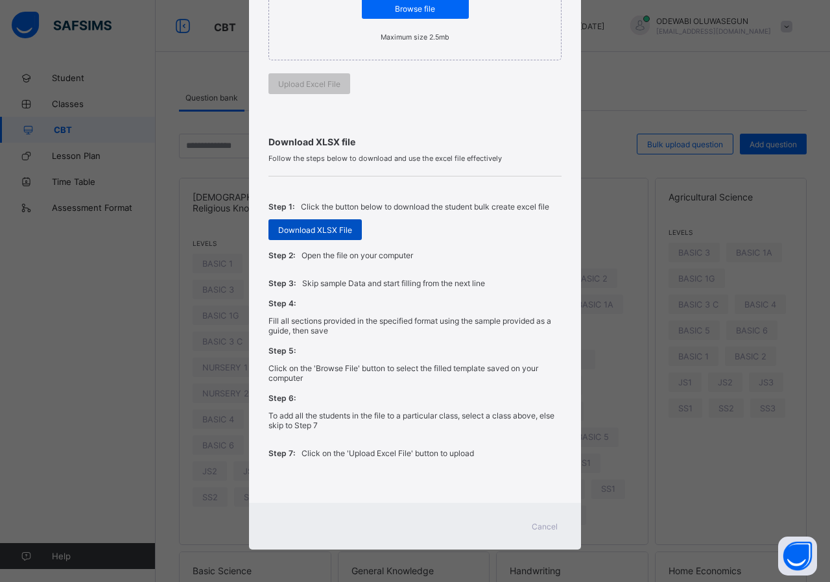
click at [316, 230] on span "Download XLSX File" at bounding box center [315, 230] width 74 height 10
click at [812, 134] on div "Bulk Upload Question Upload XLSX File Select your XLSX file from your computer …" at bounding box center [415, 291] width 830 height 582
